Goal: Transaction & Acquisition: Purchase product/service

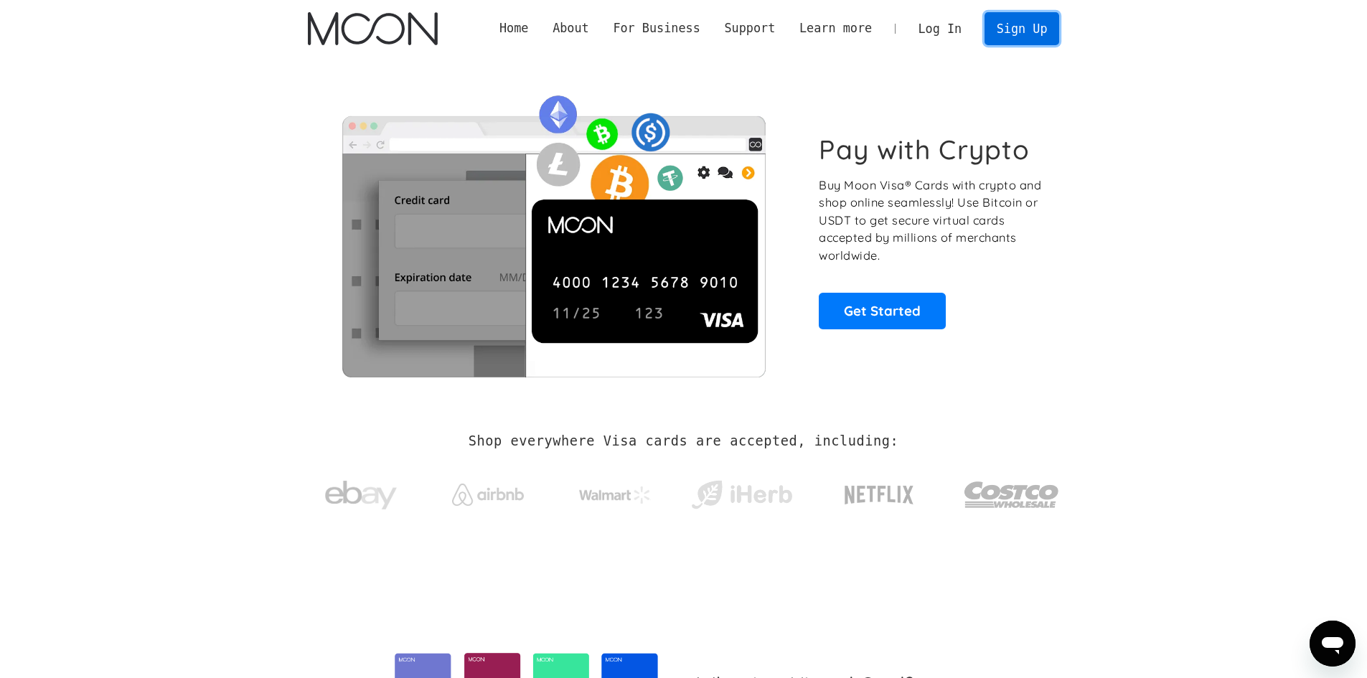
click at [1019, 32] on link "Sign Up" at bounding box center [1021, 28] width 75 height 32
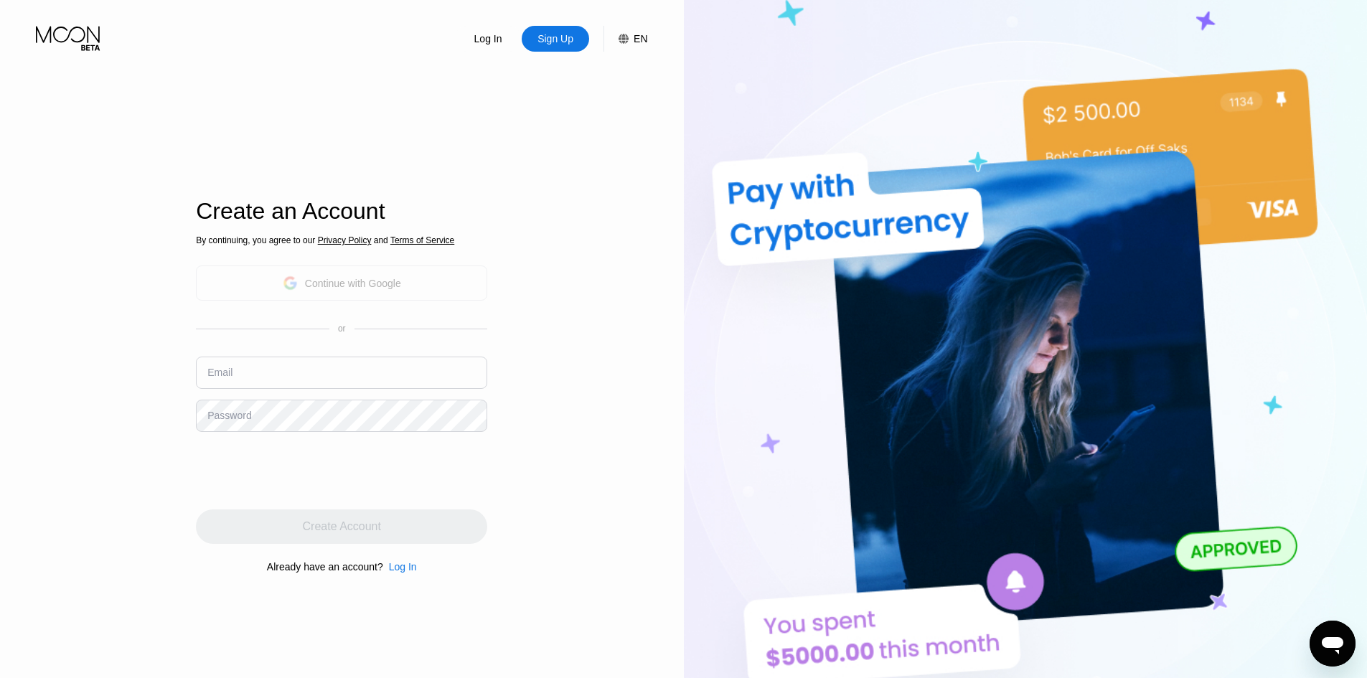
click at [400, 275] on div "Continue with Google" at bounding box center [342, 283] width 118 height 22
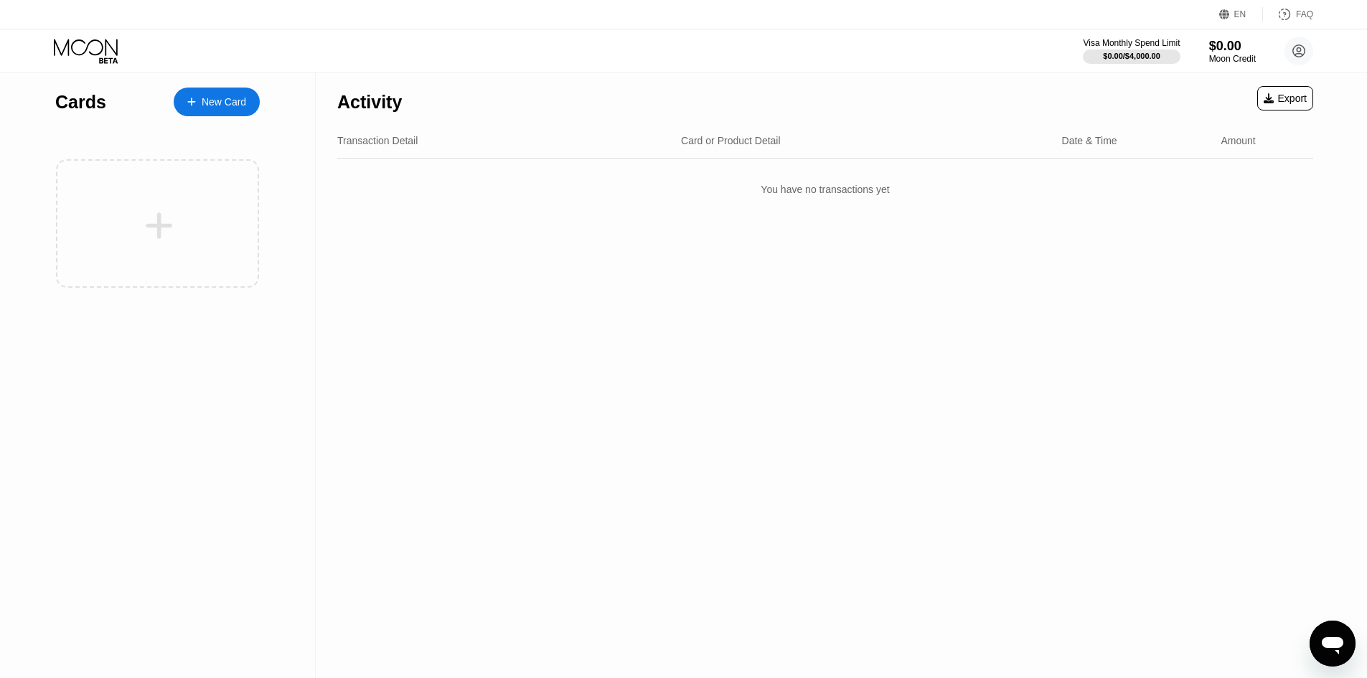
click at [222, 100] on div "New Card" at bounding box center [224, 102] width 44 height 12
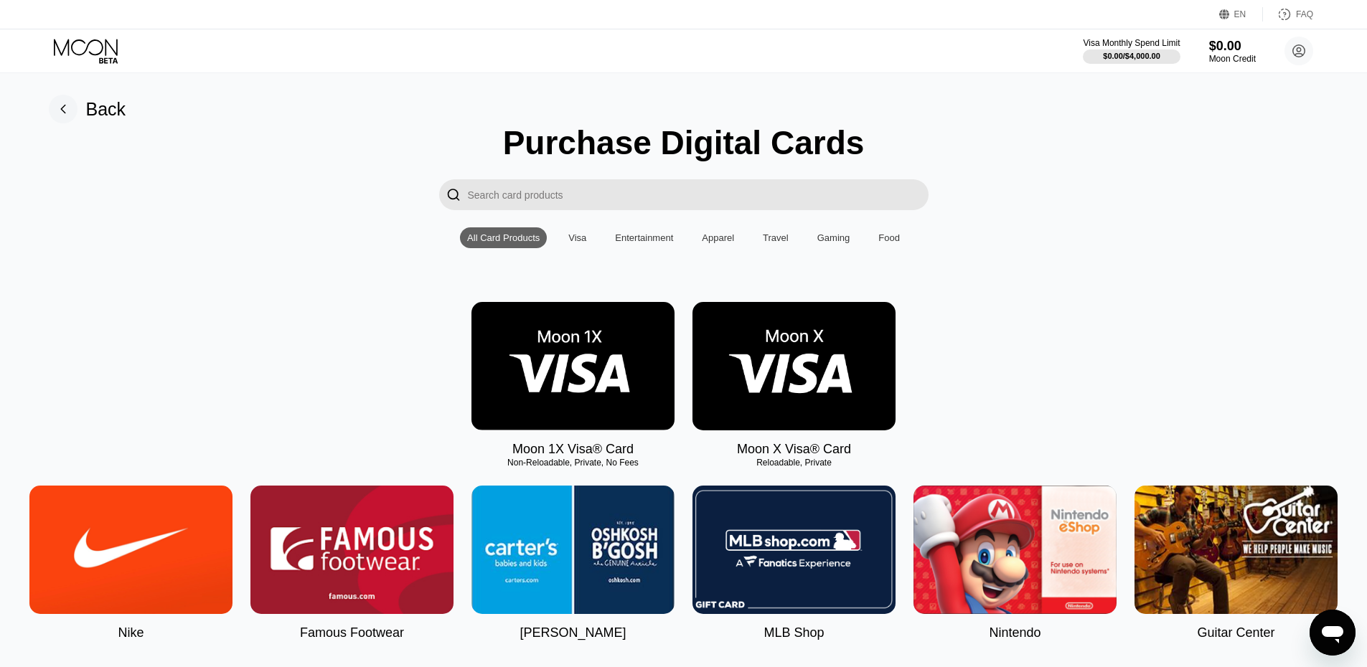
click at [800, 372] on img at bounding box center [793, 366] width 203 height 128
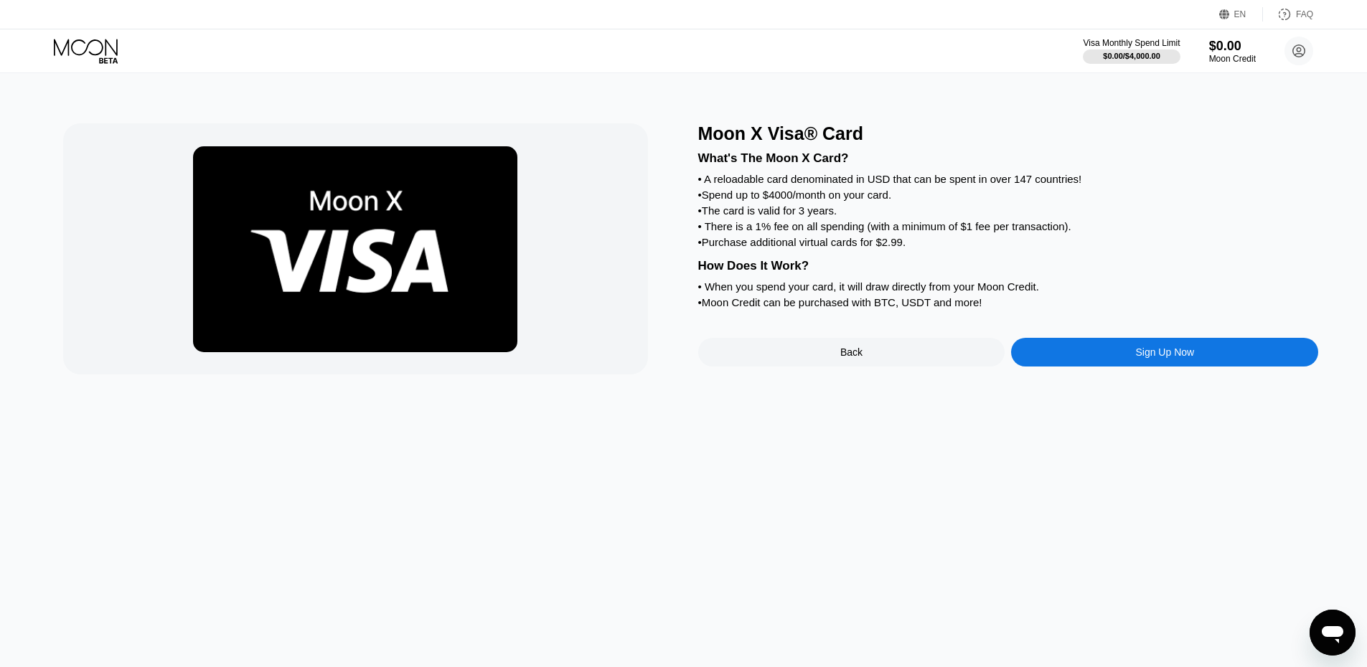
click at [1071, 367] on div "Sign Up Now" at bounding box center [1164, 352] width 307 height 29
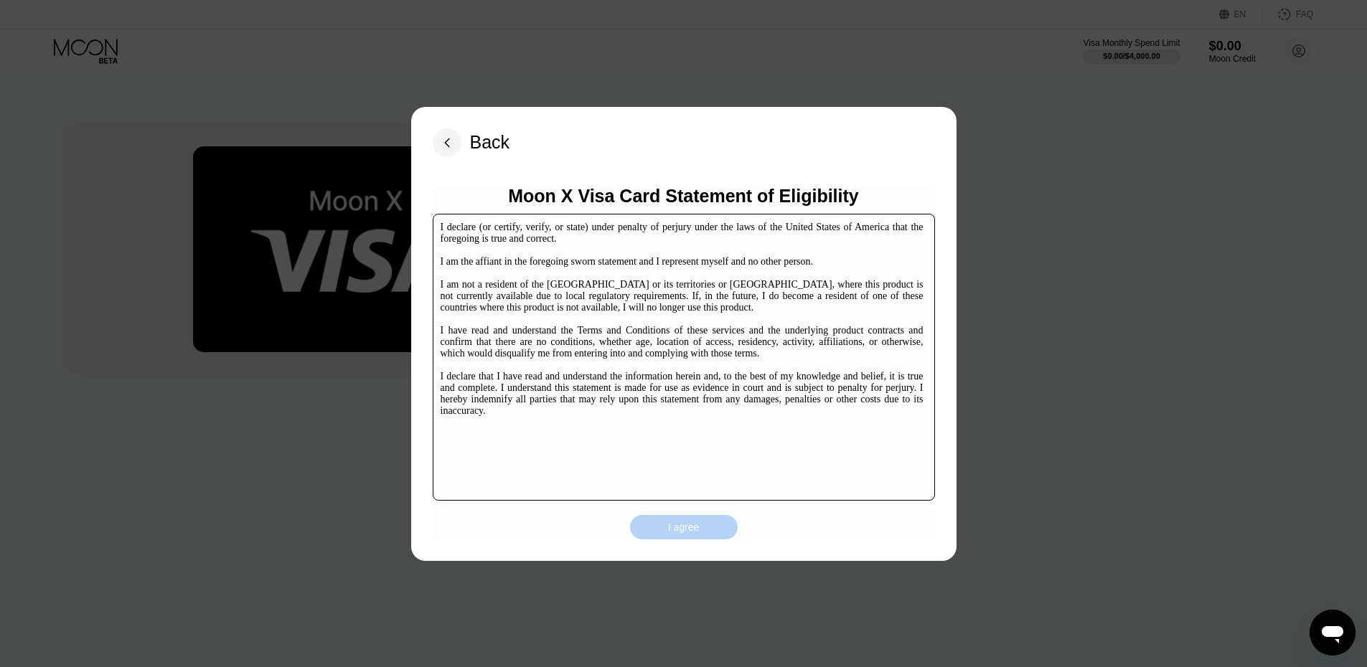
click at [702, 523] on div "I agree" at bounding box center [684, 527] width 108 height 24
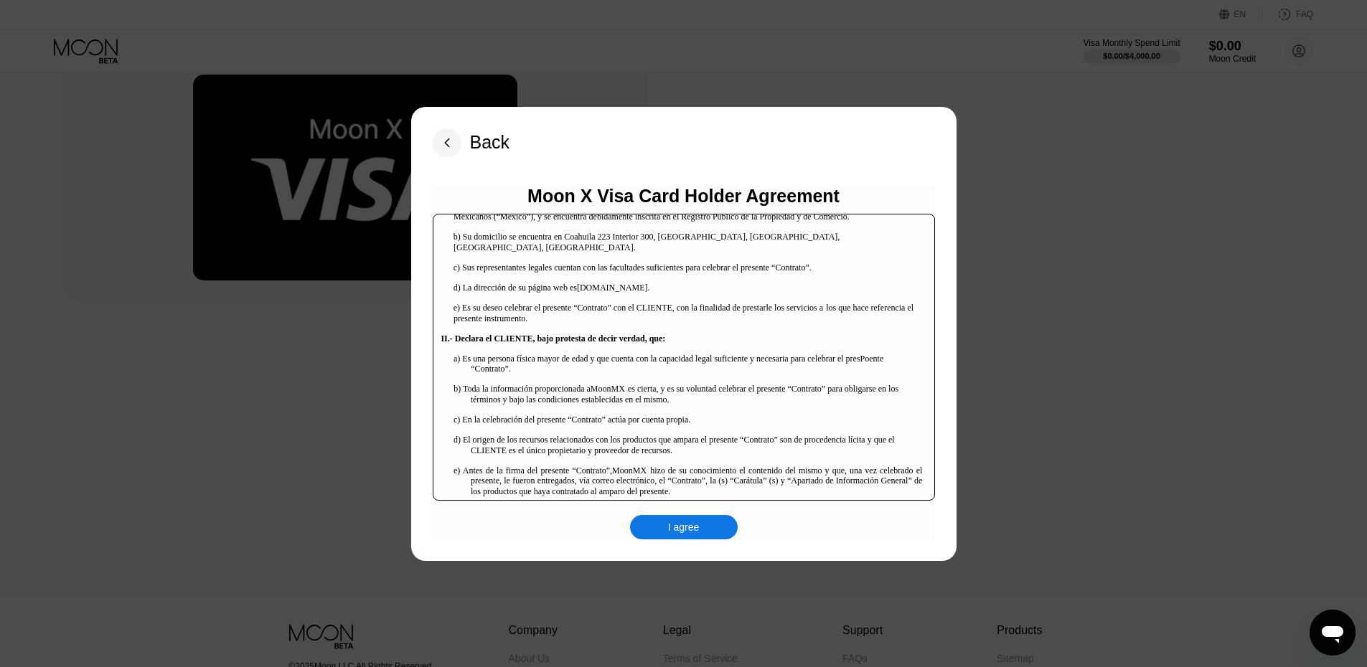
scroll to position [215, 0]
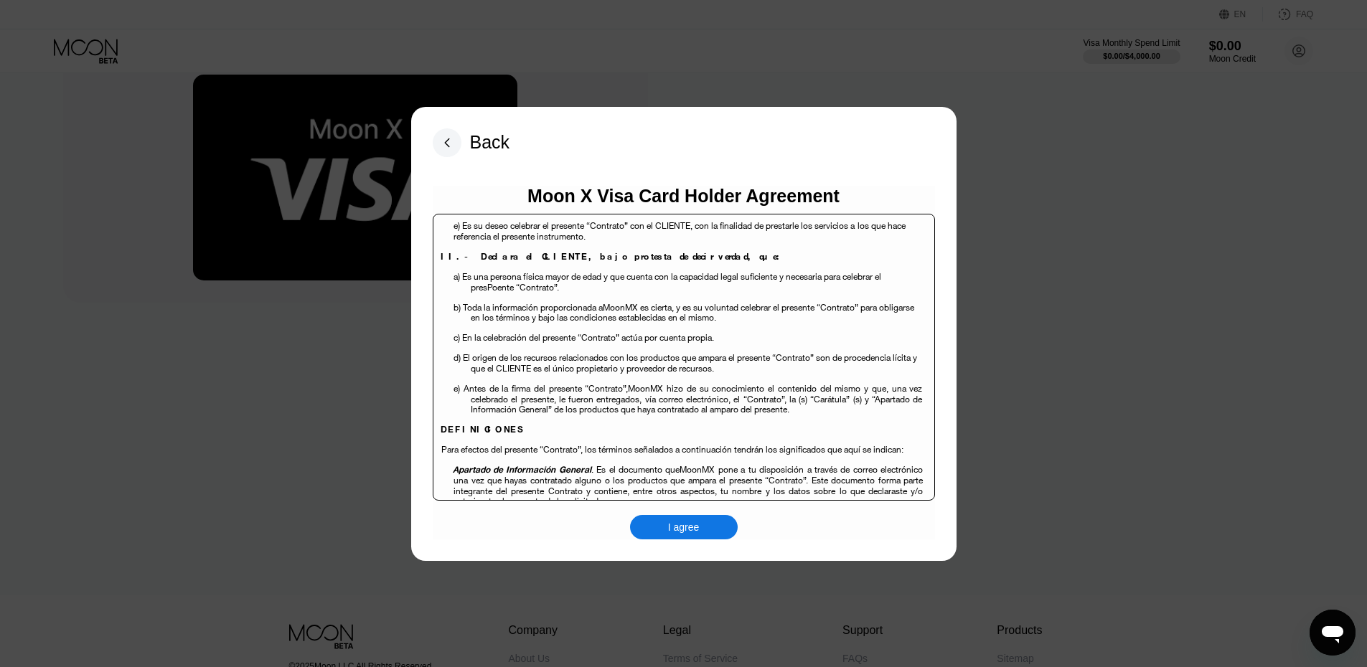
click at [692, 533] on div "I agree" at bounding box center [684, 527] width 32 height 13
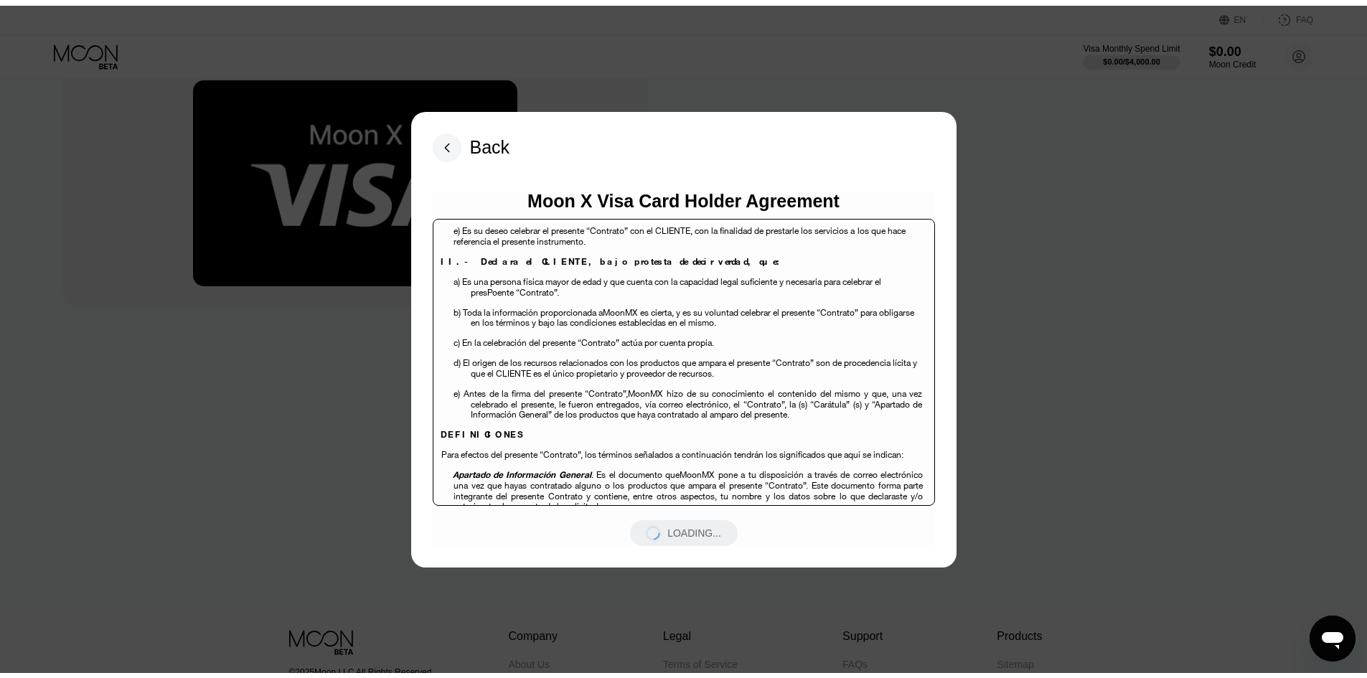
scroll to position [0, 0]
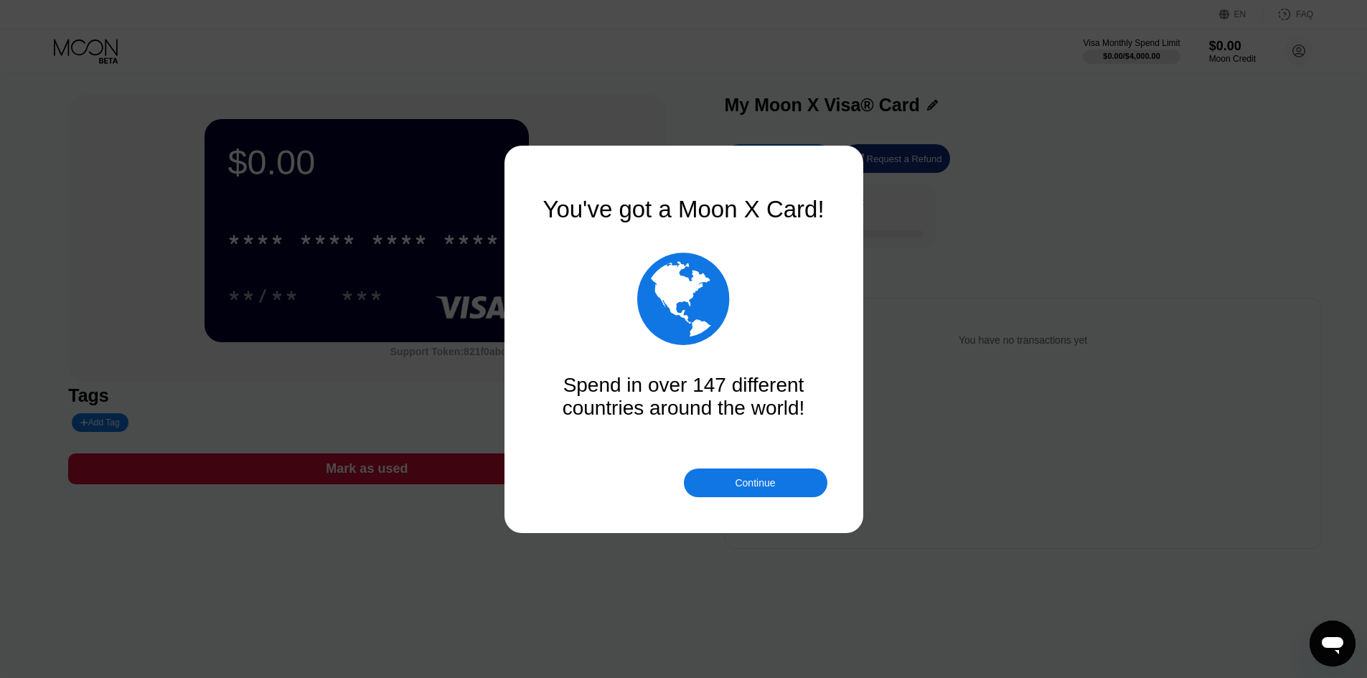
click at [746, 486] on div "Continue" at bounding box center [755, 482] width 40 height 11
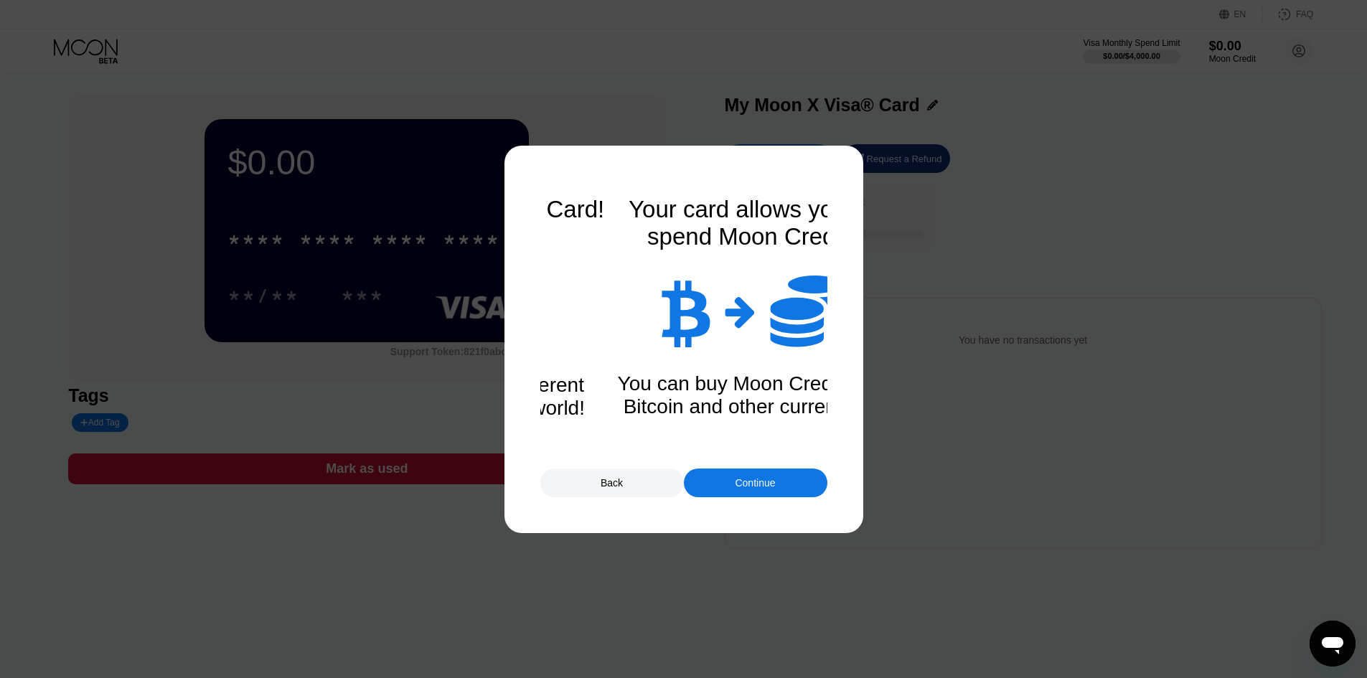
click at [735, 489] on div "Continue" at bounding box center [755, 482] width 40 height 11
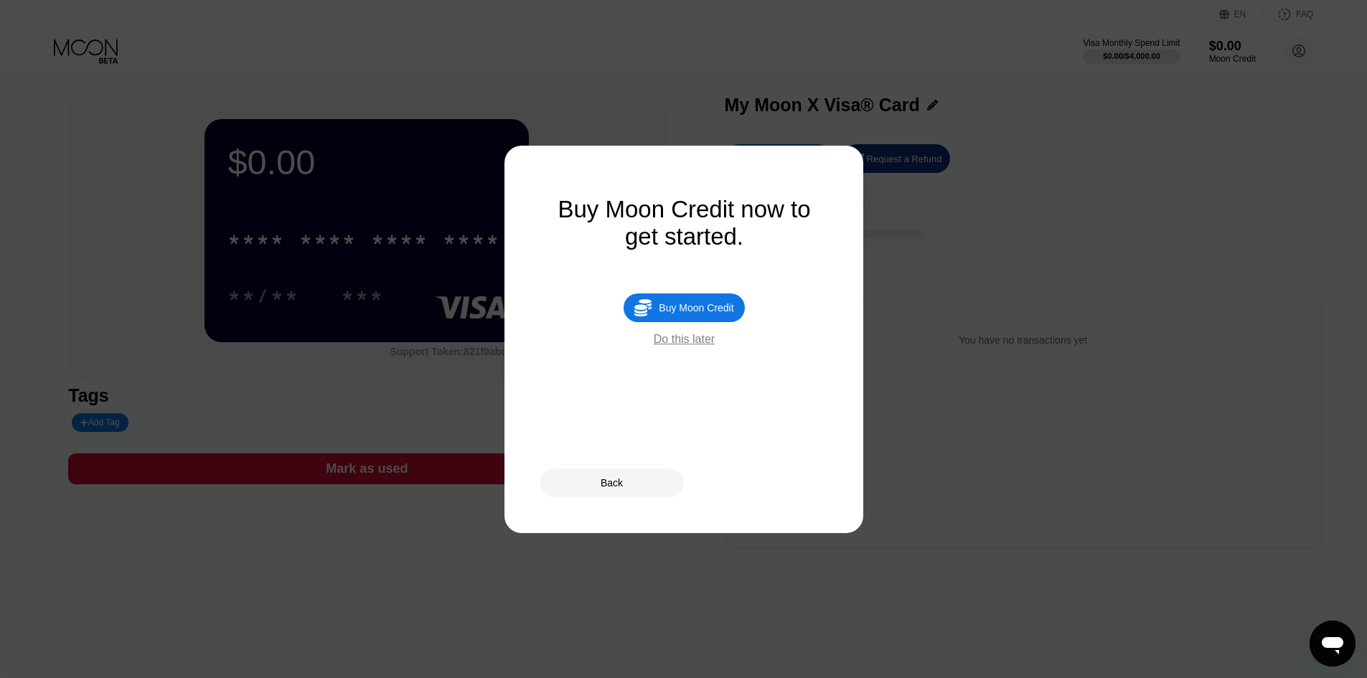
click at [715, 322] on div " Buy Moon Credit" at bounding box center [683, 307] width 121 height 29
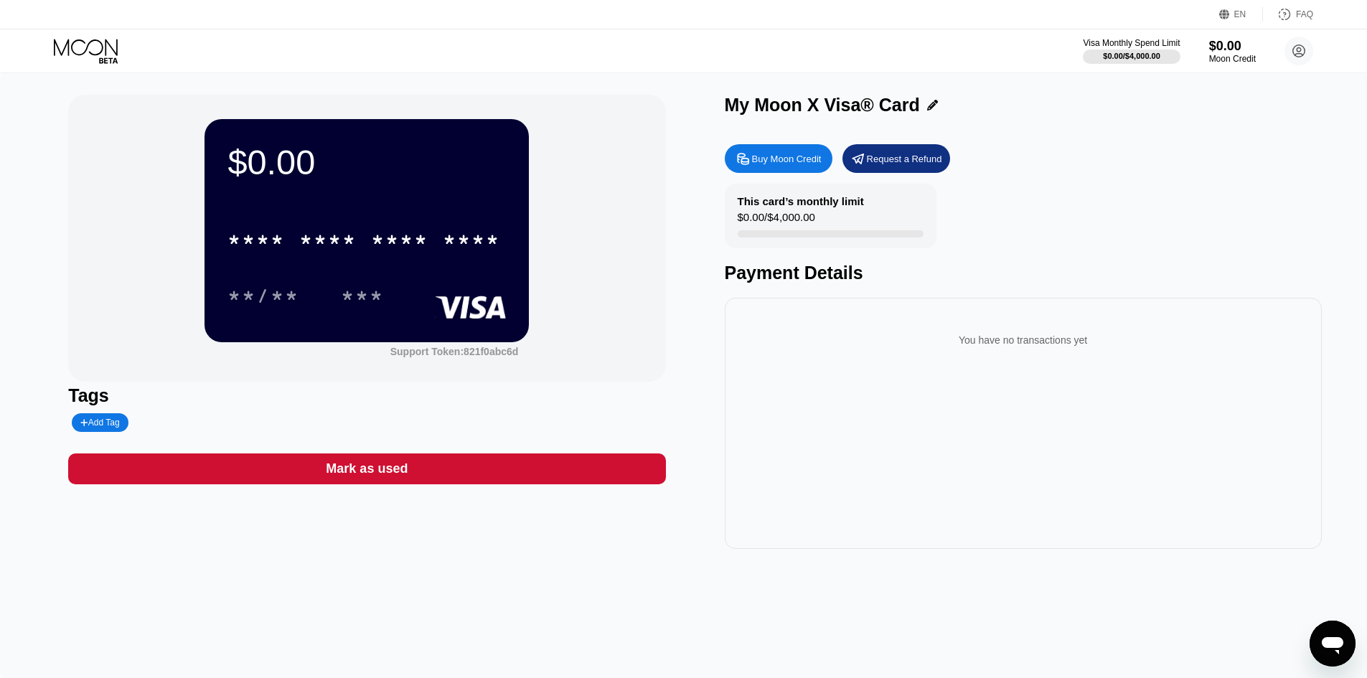
type input "0"
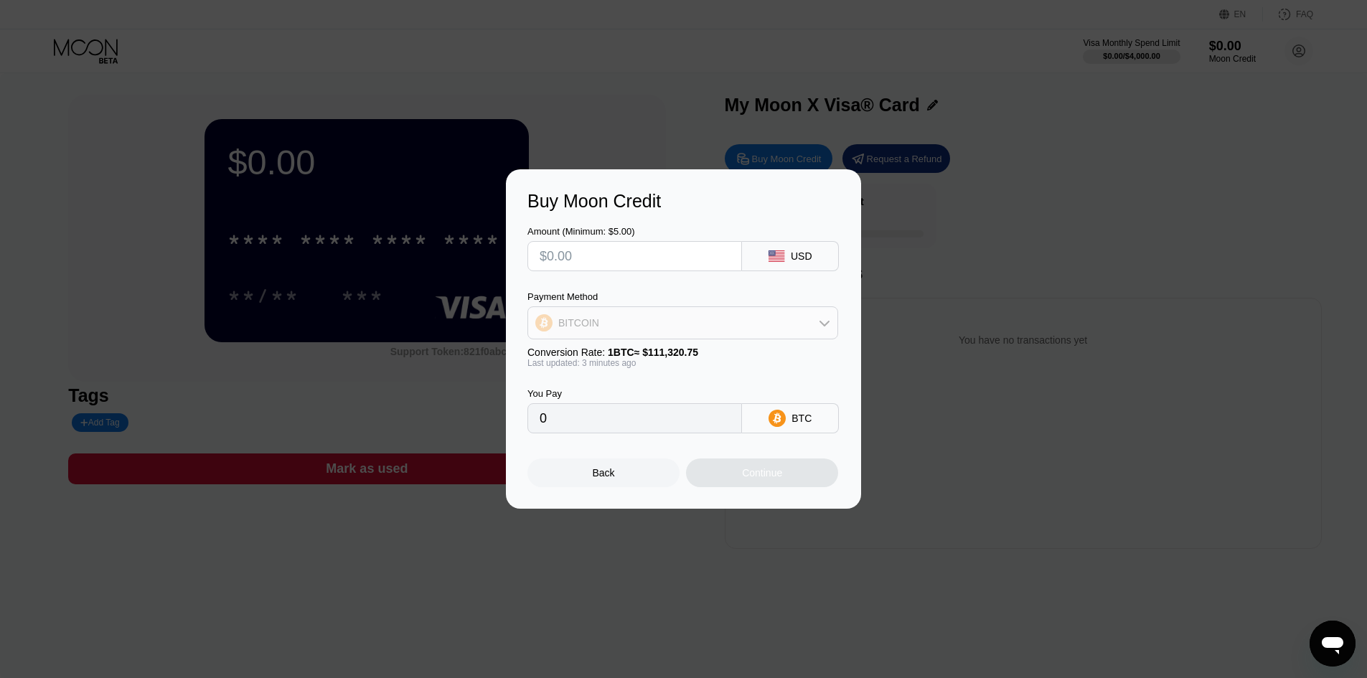
click at [590, 322] on div "BITCOIN" at bounding box center [578, 322] width 41 height 11
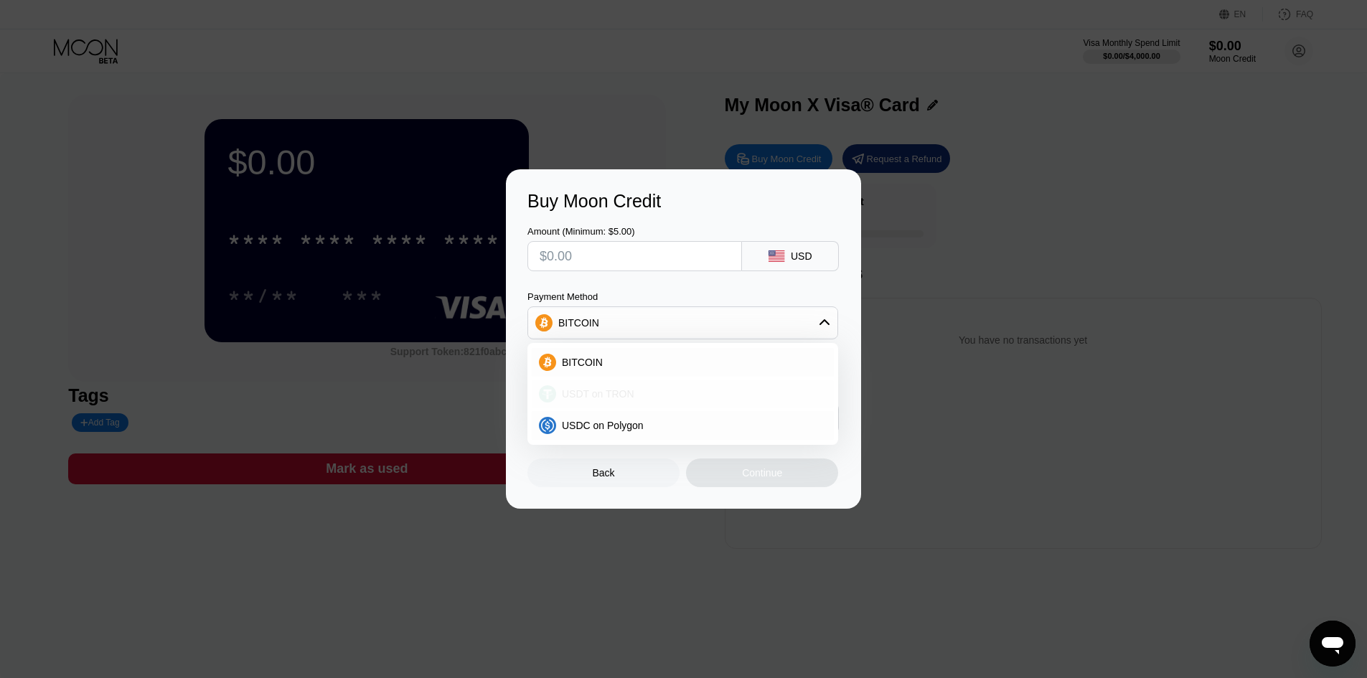
click at [577, 400] on span "USDT on TRON" at bounding box center [598, 393] width 72 height 11
type input "0.00"
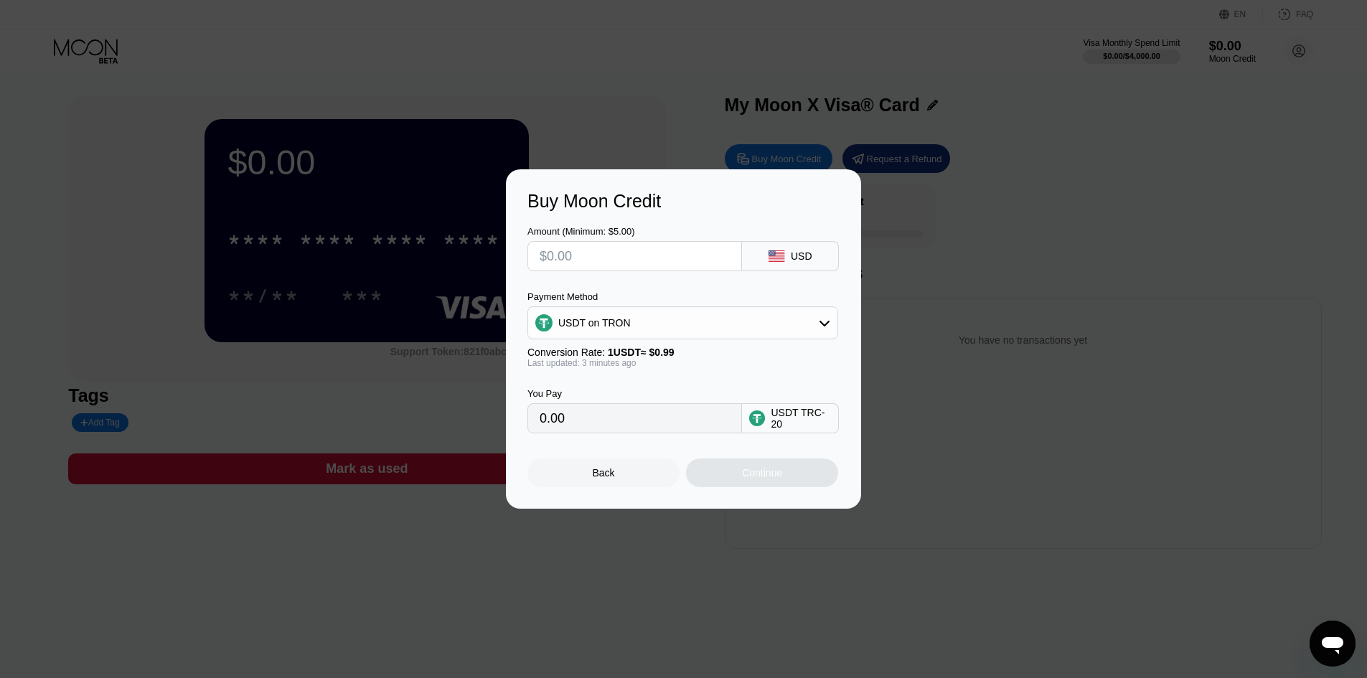
click at [595, 258] on input "text" at bounding box center [634, 256] width 190 height 29
type input "$1"
type input "1.01"
type input "$10"
type input "10.10"
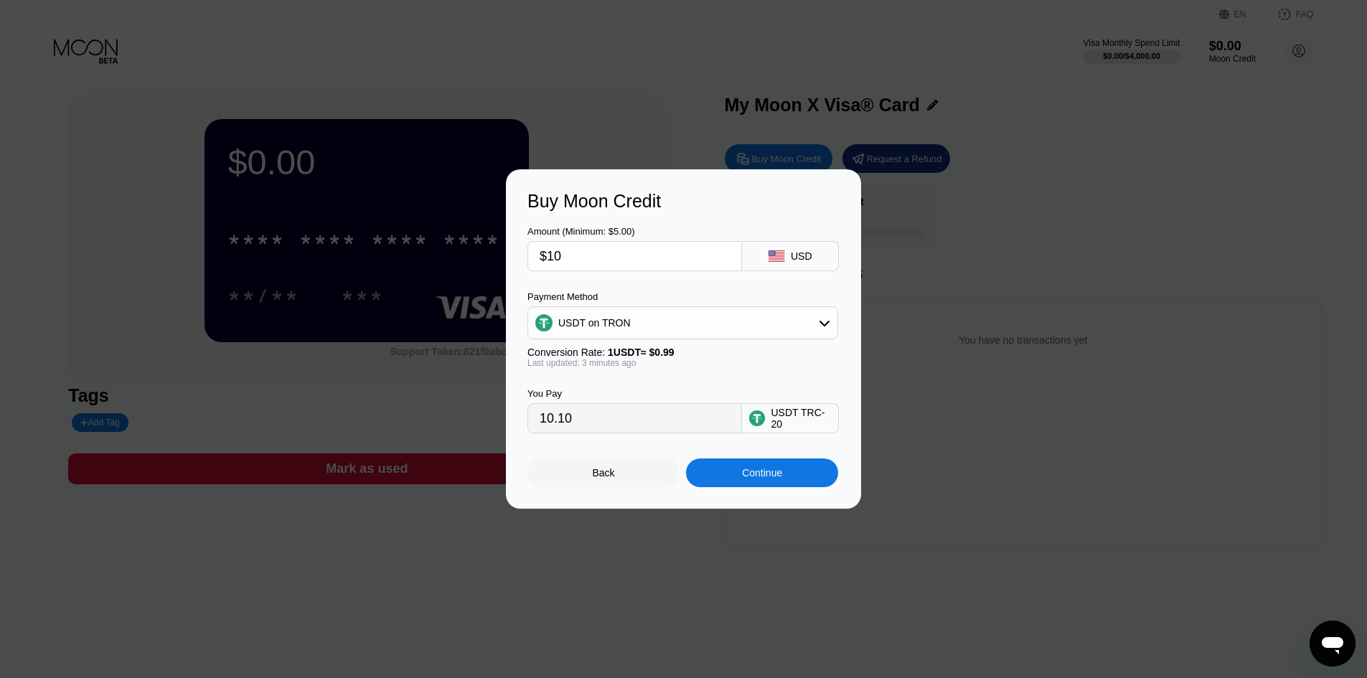
type input "$10"
click at [754, 478] on div "Continue" at bounding box center [762, 472] width 40 height 11
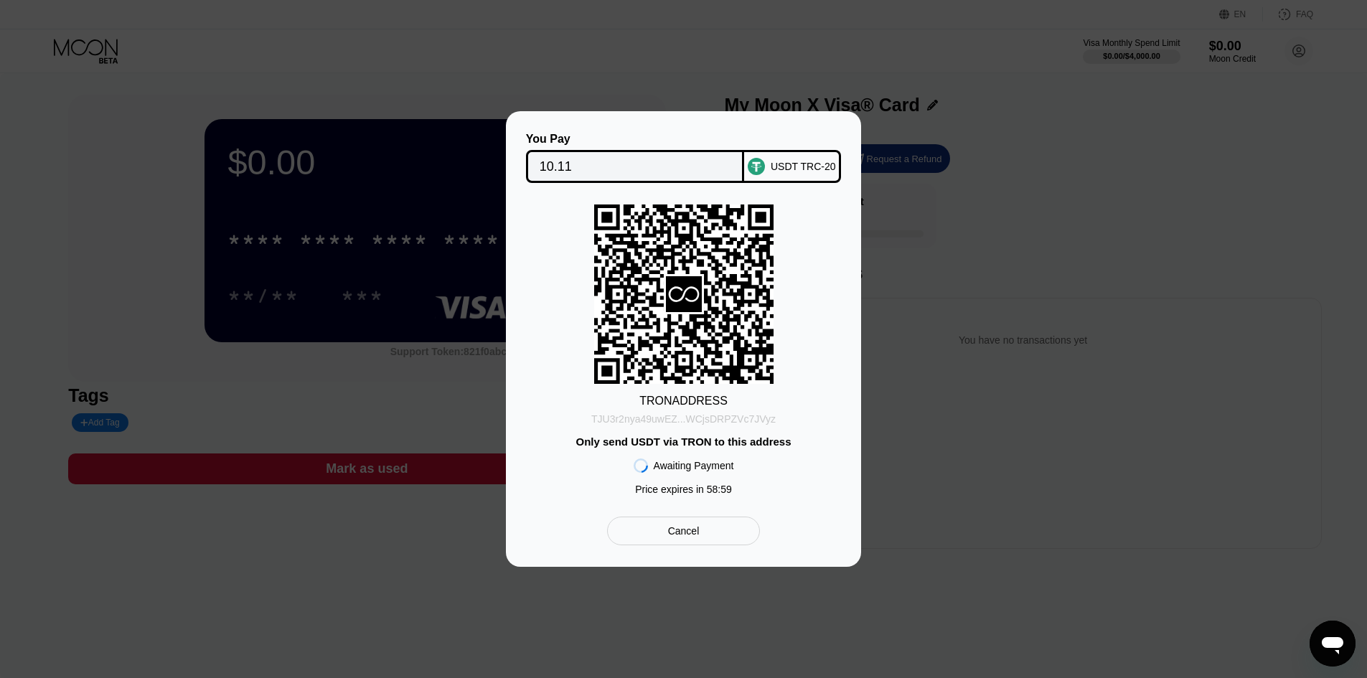
click at [698, 422] on div "TJU3r2nya49uwEZ...WCjsDRPZVc7JVyz" at bounding box center [683, 418] width 184 height 11
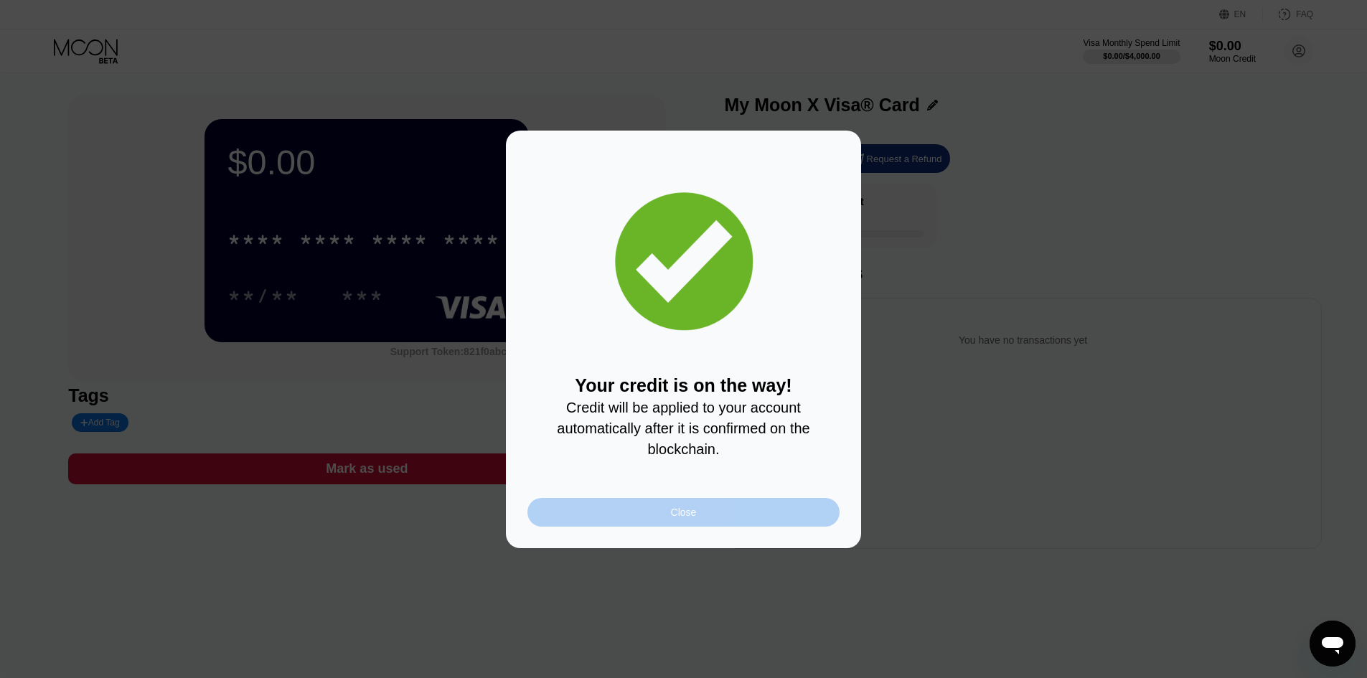
click at [733, 525] on div "Close" at bounding box center [683, 512] width 312 height 29
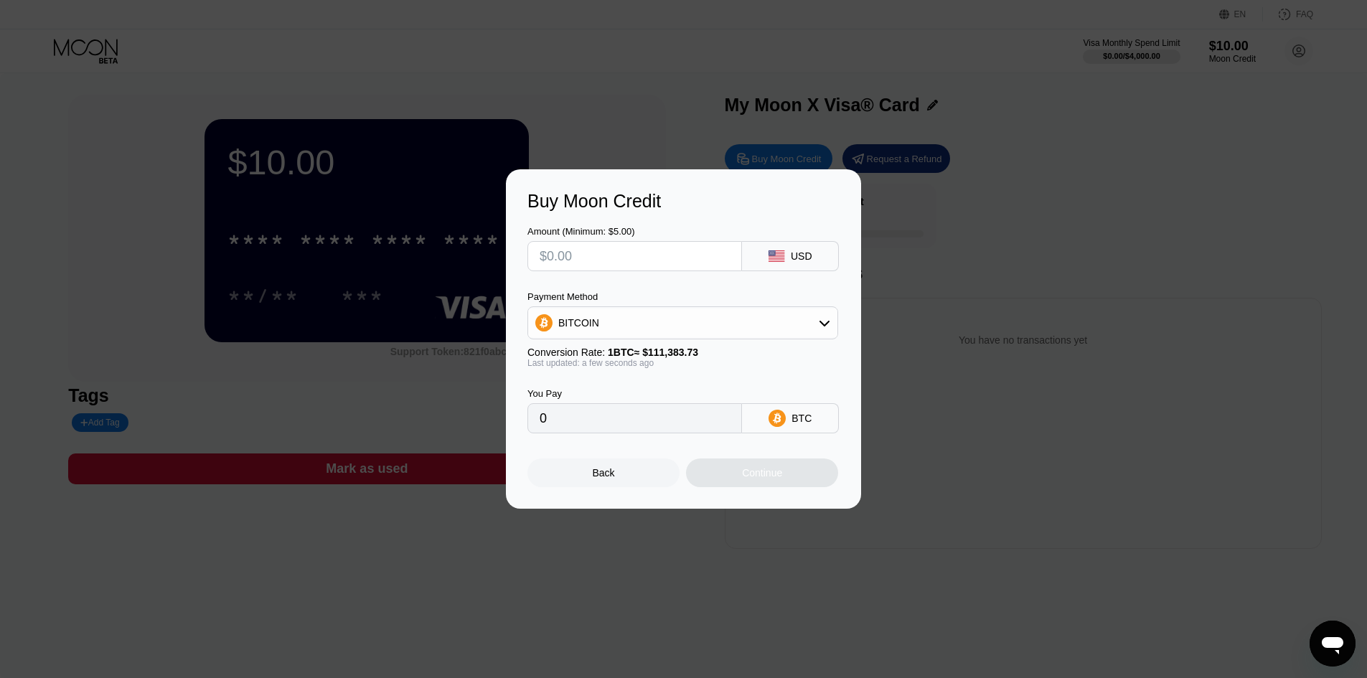
click at [626, 478] on div "Back" at bounding box center [603, 472] width 152 height 29
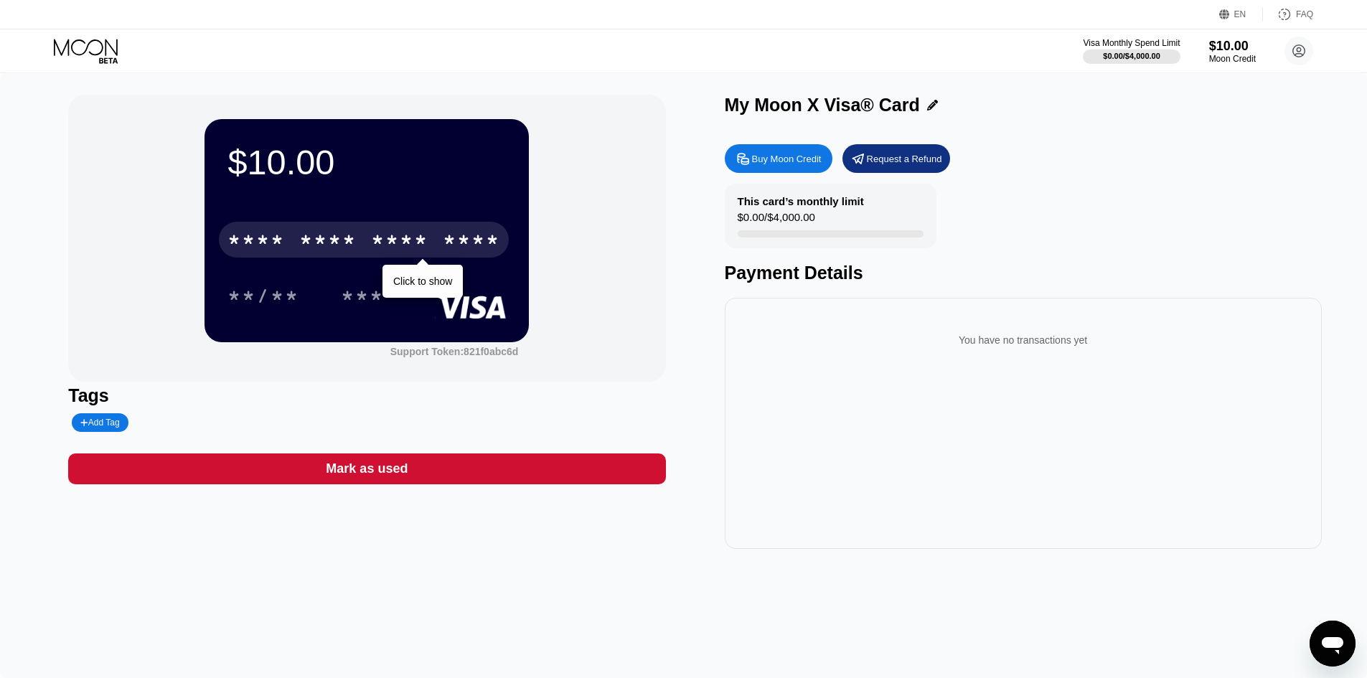
click at [380, 242] on div "* * * *" at bounding box center [399, 241] width 57 height 23
